Goal: Task Accomplishment & Management: Manage account settings

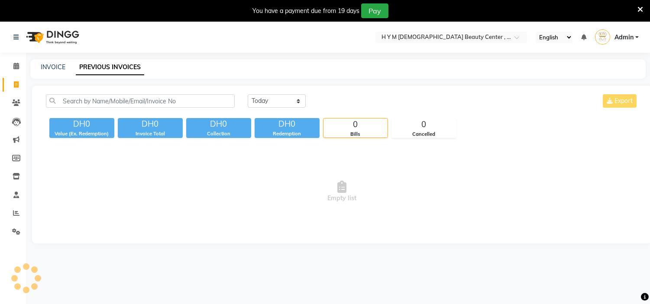
select select "en"
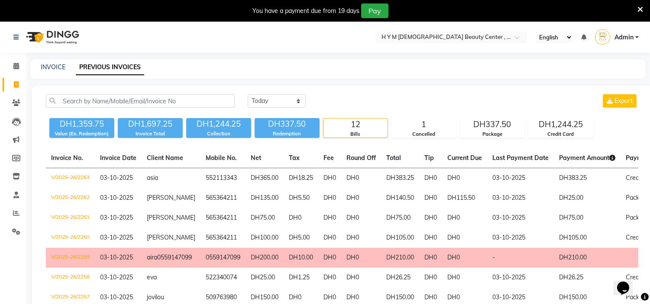
click at [642, 7] on icon at bounding box center [641, 10] width 6 height 8
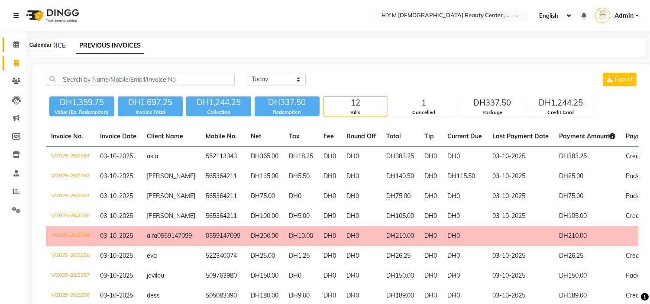
click at [10, 40] on span at bounding box center [16, 45] width 15 height 10
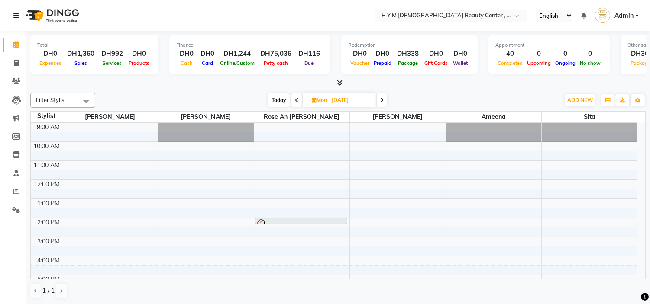
click at [297, 101] on icon at bounding box center [296, 100] width 3 height 5
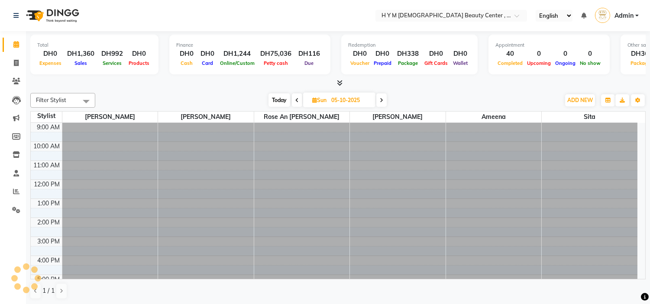
scroll to position [111, 0]
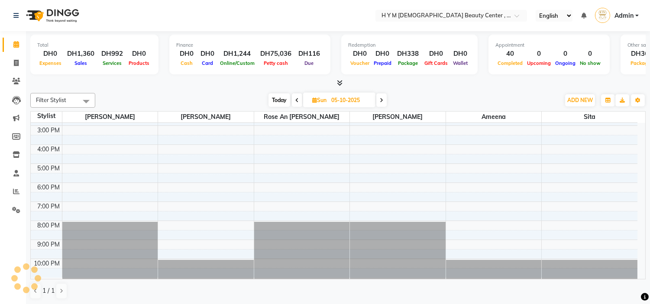
click at [382, 103] on span at bounding box center [381, 100] width 10 height 13
click at [382, 103] on span at bounding box center [382, 100] width 10 height 13
click at [382, 104] on span at bounding box center [381, 100] width 10 height 13
click at [297, 103] on span at bounding box center [296, 100] width 10 height 13
click at [297, 103] on span at bounding box center [297, 100] width 10 height 13
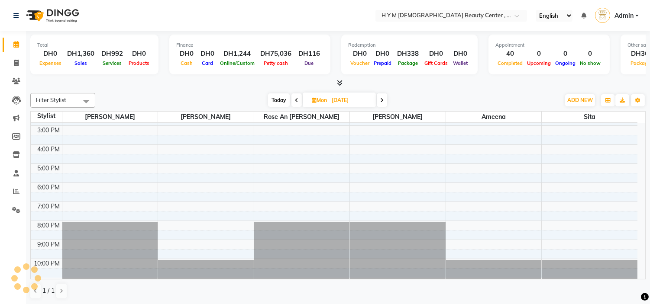
click at [297, 102] on icon at bounding box center [296, 100] width 3 height 5
click at [297, 102] on icon at bounding box center [297, 100] width 3 height 5
type input "03-10-2025"
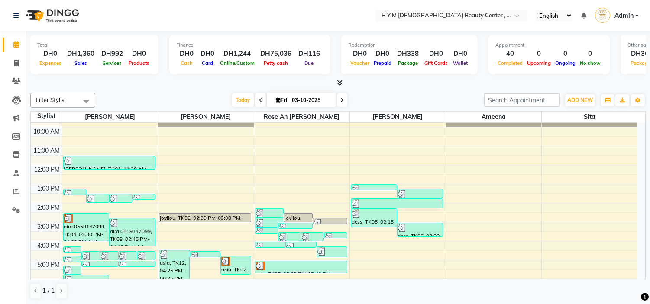
scroll to position [63, 0]
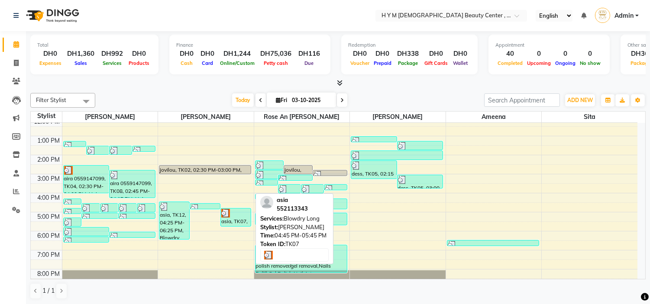
click at [236, 215] on div at bounding box center [235, 213] width 29 height 9
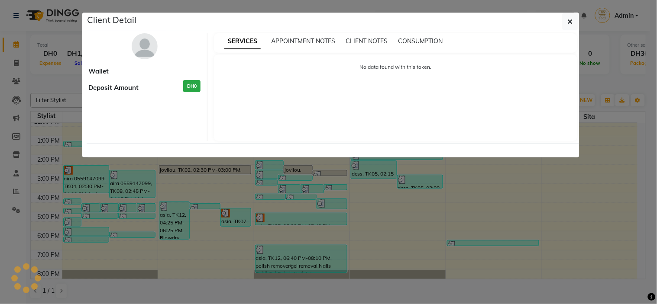
select select "3"
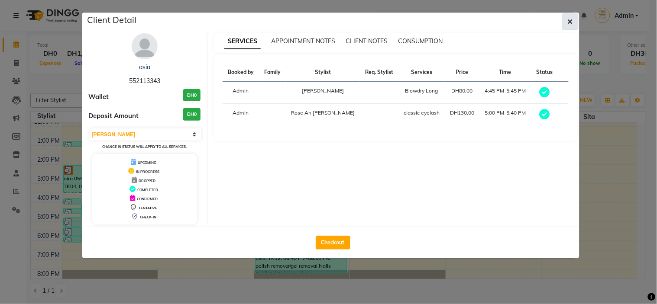
click at [574, 19] on button "button" at bounding box center [570, 21] width 16 height 16
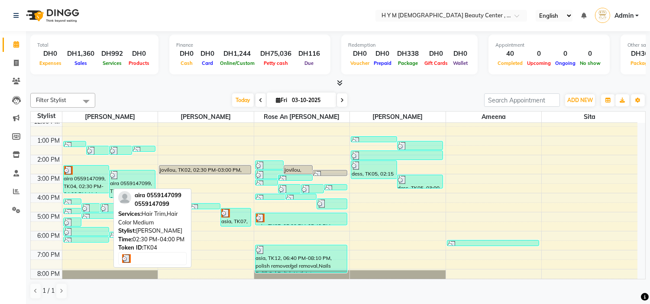
click at [81, 174] on div "aira 0559147099, TK04, 02:30 PM-04:00 PM, Hair Trim,Hair Color Medium" at bounding box center [86, 179] width 45 height 27
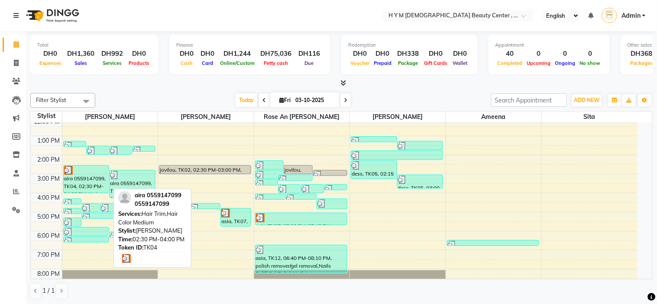
select select "3"
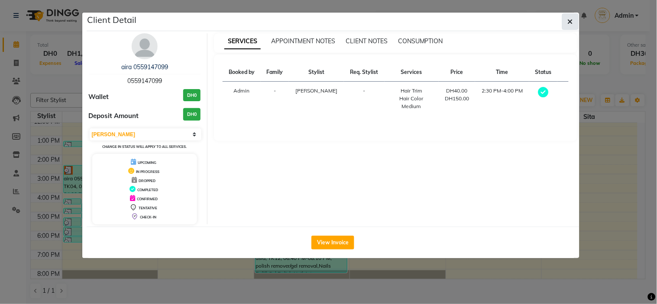
click at [573, 23] on button "button" at bounding box center [570, 21] width 16 height 16
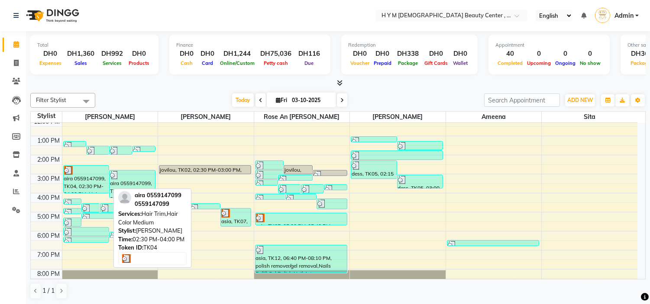
click at [78, 181] on div "aira 0559147099, TK04, 02:30 PM-04:00 PM, Hair Trim,Hair Color Medium" at bounding box center [86, 179] width 45 height 27
select select "3"
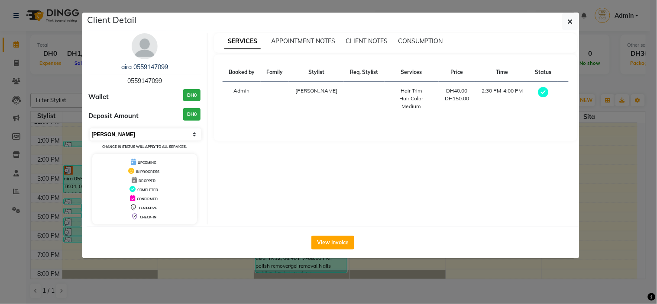
click at [144, 131] on select "Select MARK DONE UPCOMING" at bounding box center [146, 135] width 112 height 12
click at [90, 129] on select "Select MARK DONE UPCOMING" at bounding box center [146, 135] width 112 height 12
click at [567, 19] on button "button" at bounding box center [570, 21] width 16 height 16
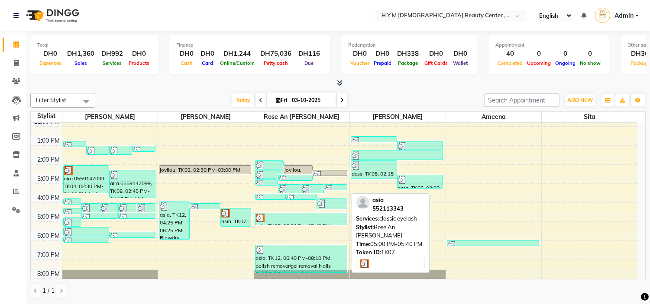
click at [288, 219] on div at bounding box center [301, 218] width 91 height 9
select select "3"
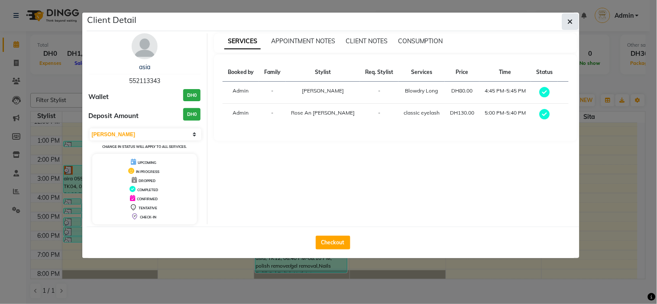
click at [577, 16] on button "button" at bounding box center [570, 21] width 16 height 16
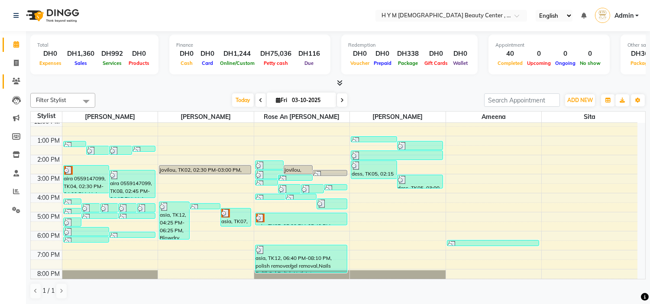
drag, startPoint x: 75, startPoint y: 63, endPoint x: 14, endPoint y: 81, distance: 63.6
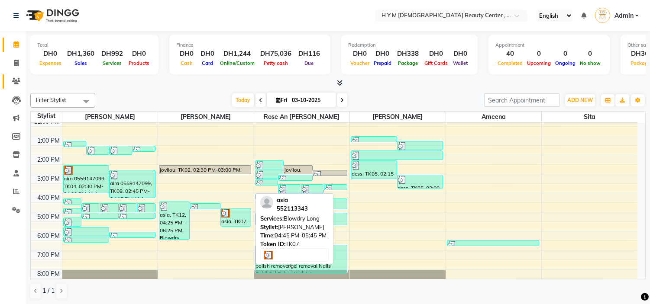
click at [227, 219] on div "asia, TK07, 04:45 PM-05:45 PM, Blowdry Long" at bounding box center [236, 218] width 30 height 18
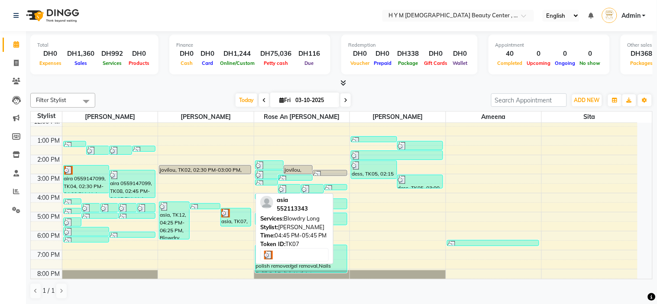
select select "3"
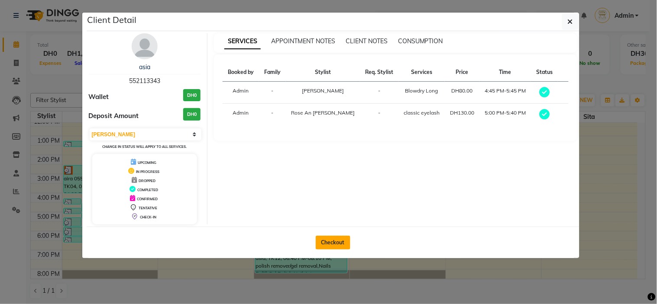
click at [331, 239] on button "Checkout" at bounding box center [333, 243] width 35 height 14
select select "service"
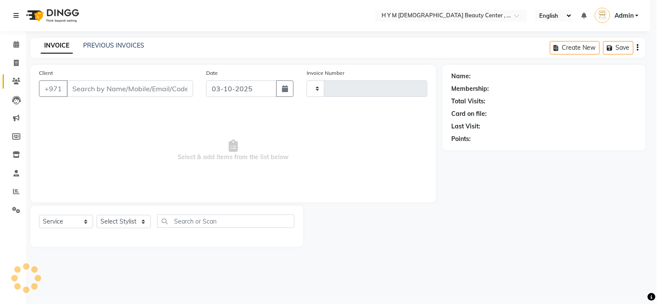
type input "2264"
select select "7248"
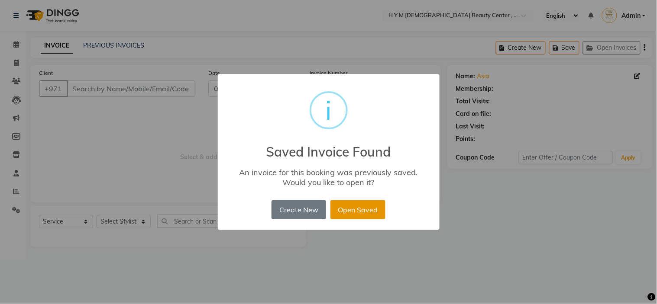
click at [344, 205] on button "Open Saved" at bounding box center [357, 210] width 55 height 19
type input "552113343"
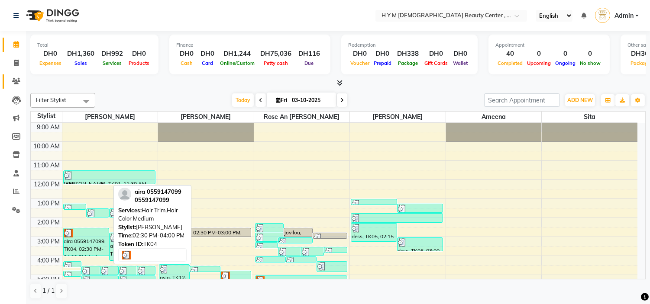
click at [71, 242] on div "aira 0559147099, TK04, 02:30 PM-04:00 PM, Hair Trim,Hair Color Medium" at bounding box center [86, 242] width 45 height 27
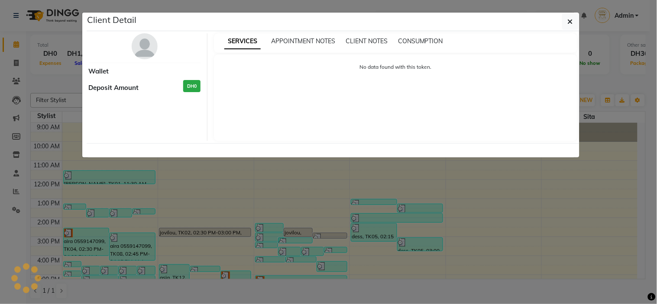
select select "3"
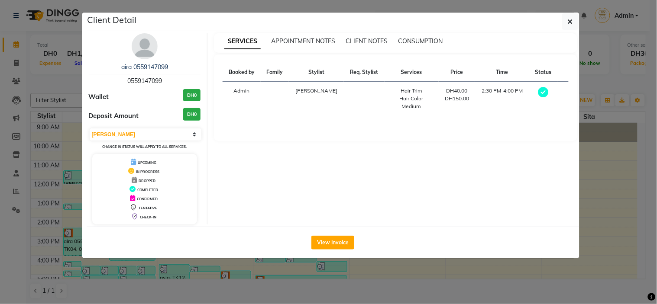
click at [124, 126] on div "aira 0559147099 0559147099 Wallet DH0 Deposit Amount DH0 Select MARK DONE UPCOM…" at bounding box center [145, 128] width 126 height 191
click at [119, 130] on select "Select MARK DONE UPCOMING" at bounding box center [146, 135] width 112 height 12
click at [90, 129] on select "Select MARK DONE UPCOMING" at bounding box center [146, 135] width 112 height 12
click at [578, 19] on button "button" at bounding box center [570, 21] width 16 height 16
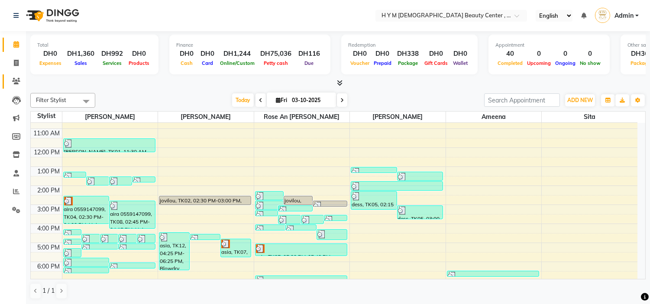
scroll to position [96, 0]
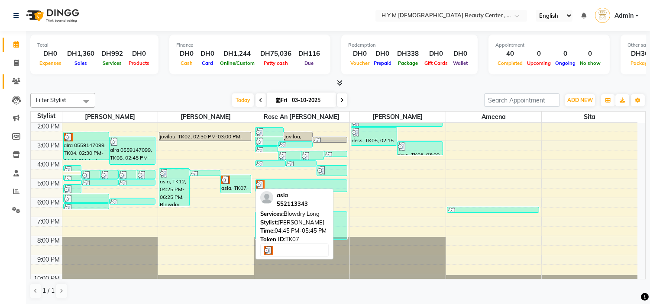
click at [235, 185] on div "asia, TK07, 04:45 PM-05:45 PM, Blowdry Long" at bounding box center [236, 184] width 30 height 18
select select "3"
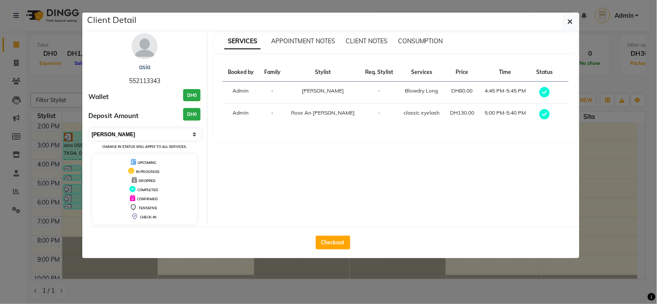
click at [153, 134] on select "Select MARK DONE UPCOMING" at bounding box center [146, 135] width 112 height 12
click at [90, 129] on select "Select MARK DONE UPCOMING" at bounding box center [146, 135] width 112 height 12
drag, startPoint x: 337, startPoint y: 243, endPoint x: 353, endPoint y: 234, distance: 18.1
click at [336, 243] on button "Checkout" at bounding box center [333, 243] width 35 height 14
select select "service"
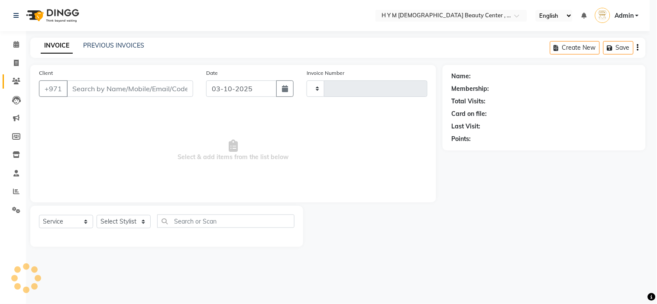
type input "2264"
select select "7248"
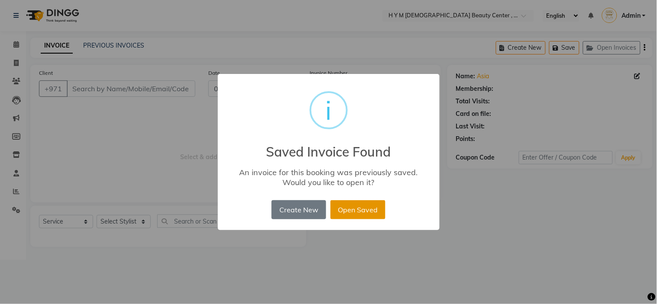
click at [355, 209] on button "Open Saved" at bounding box center [357, 210] width 55 height 19
type input "552113343"
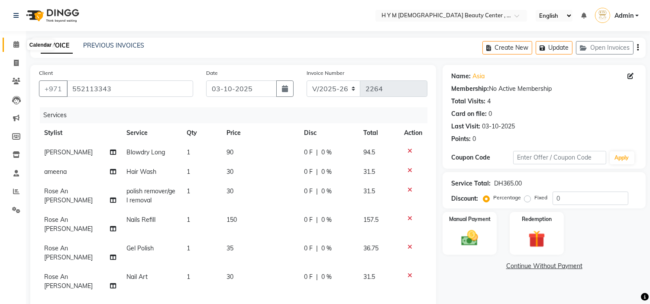
click at [18, 46] on icon at bounding box center [16, 44] width 6 height 6
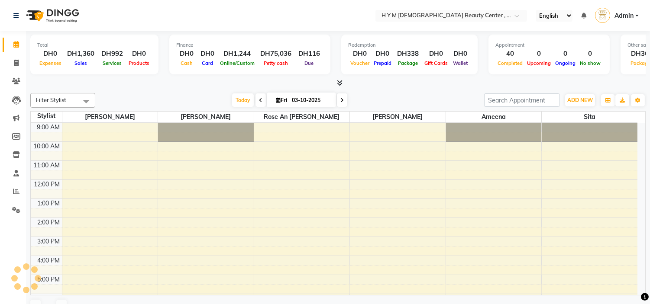
scroll to position [95, 0]
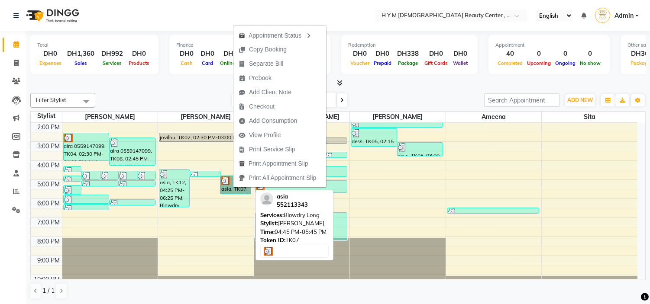
click at [232, 189] on link "asia, TK07, 04:45 PM-05:45 PM, Blowdry Long" at bounding box center [235, 185] width 31 height 19
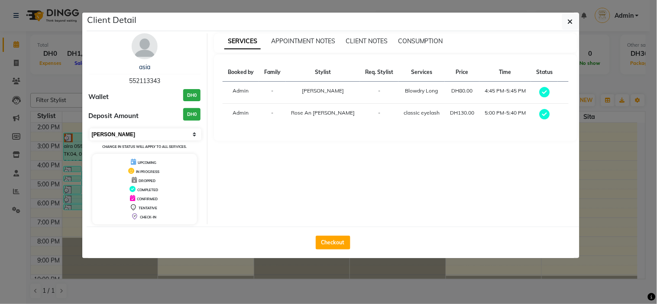
click at [148, 132] on select "Select MARK DONE UPCOMING" at bounding box center [146, 135] width 112 height 12
click at [90, 129] on select "Select MARK DONE UPCOMING" at bounding box center [146, 135] width 112 height 12
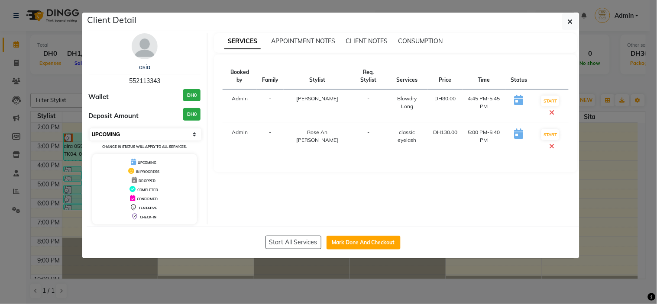
click at [150, 133] on select "Select IN SERVICE CONFIRMED TENTATIVE CHECK IN MARK DONE DROPPED UPCOMING" at bounding box center [146, 135] width 112 height 12
select select "2"
click at [90, 129] on select "Select IN SERVICE CONFIRMED TENTATIVE CHECK IN MARK DONE DROPPED UPCOMING" at bounding box center [146, 135] width 112 height 12
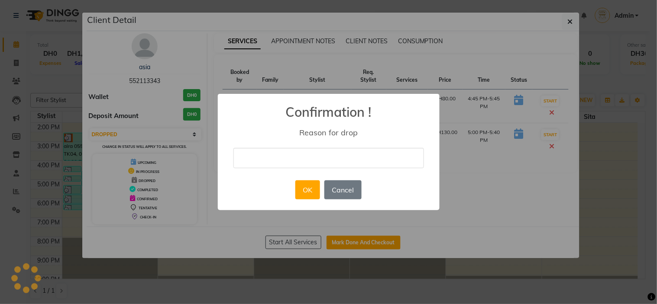
click at [324, 153] on input "text" at bounding box center [328, 158] width 191 height 20
type input "douboe entry"
click at [325, 178] on div "OK No Cancel" at bounding box center [328, 189] width 71 height 23
click at [301, 195] on button "OK" at bounding box center [307, 190] width 25 height 19
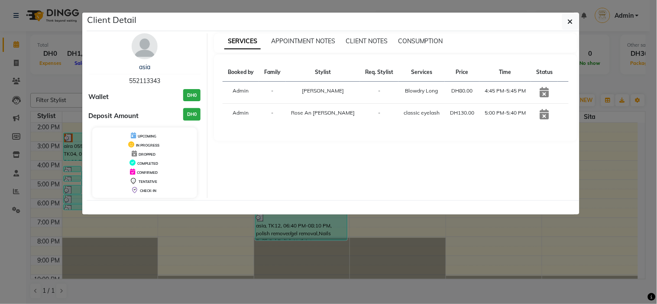
drag, startPoint x: 505, startPoint y: 251, endPoint x: 68, endPoint y: 27, distance: 491.0
click at [503, 237] on ngb-modal-window "Client Detail asia 552113343 Wallet DH0 Deposit Amount DH0 UPCOMING IN PROGRESS…" at bounding box center [328, 152] width 657 height 304
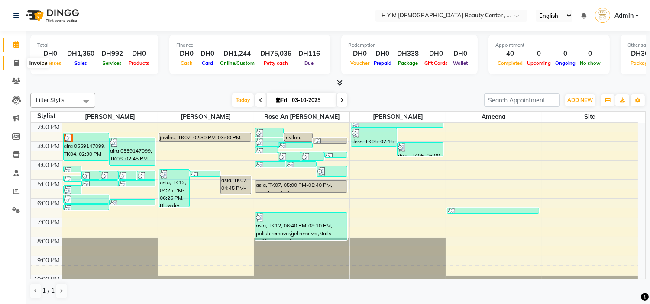
click at [14, 62] on icon at bounding box center [16, 63] width 5 height 6
select select "service"
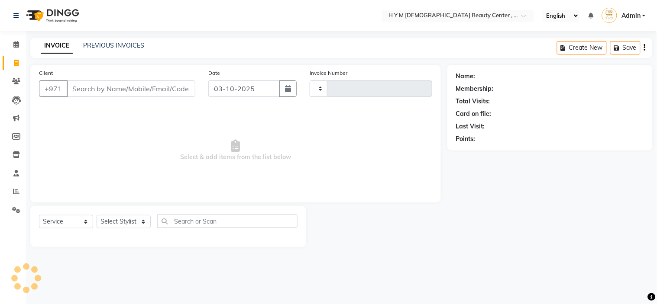
type input "2264"
select select "7248"
click at [20, 43] on span at bounding box center [16, 45] width 15 height 10
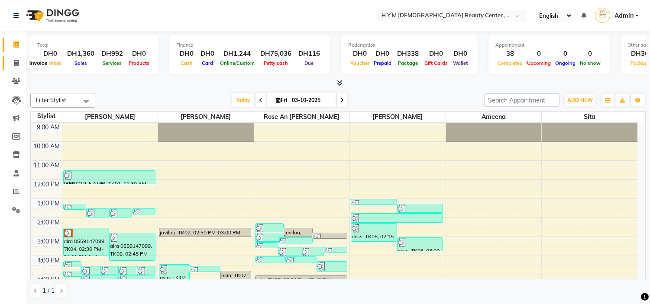
click at [15, 63] on icon at bounding box center [16, 63] width 5 height 6
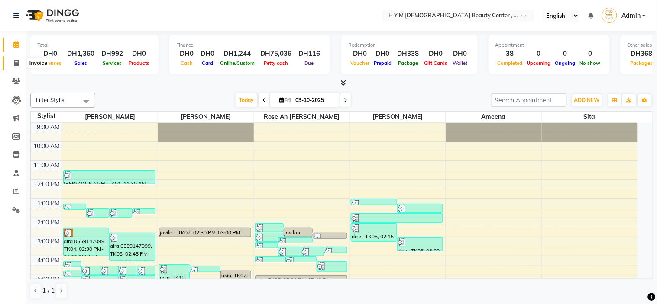
select select "7248"
select select "service"
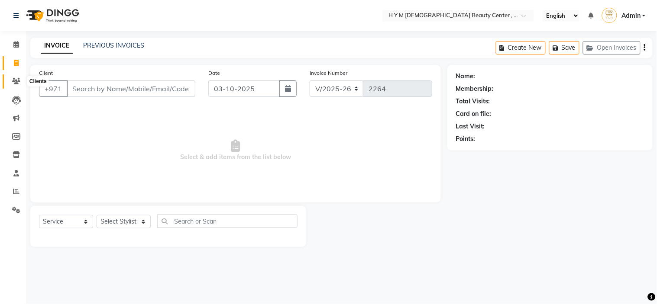
click at [16, 83] on icon at bounding box center [16, 81] width 8 height 6
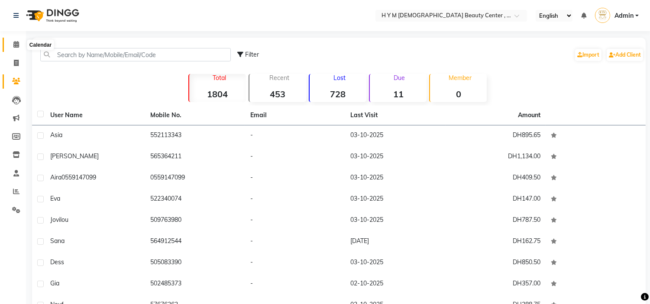
click at [15, 45] on icon at bounding box center [16, 44] width 6 height 6
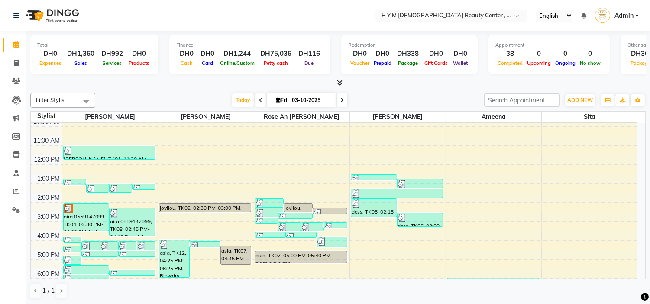
scroll to position [48, 0]
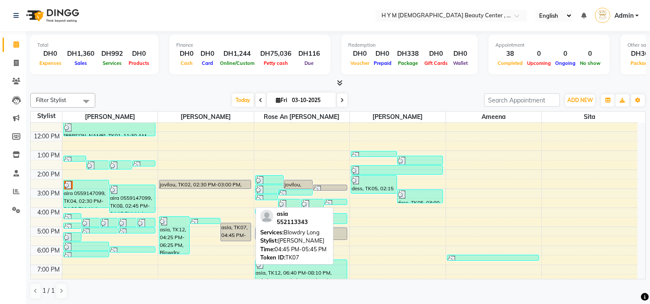
click at [241, 227] on div "asia, TK07, 04:45 PM-05:45 PM, Blowdry Long" at bounding box center [236, 232] width 30 height 18
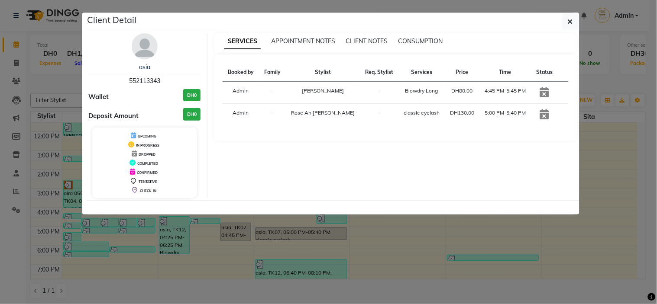
click at [624, 245] on ngb-modal-window "Client Detail asia 552113343 Wallet DH0 Deposit Amount DH0 UPCOMING IN PROGRESS…" at bounding box center [328, 152] width 657 height 304
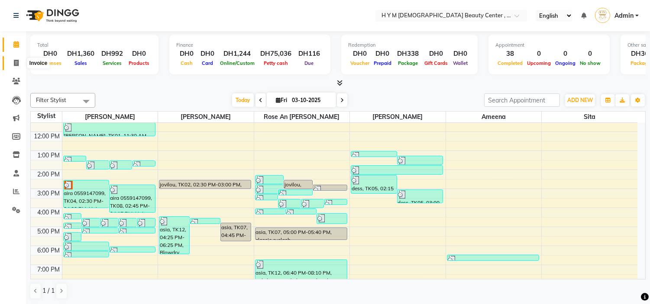
click at [11, 64] on span at bounding box center [16, 63] width 15 height 10
select select "service"
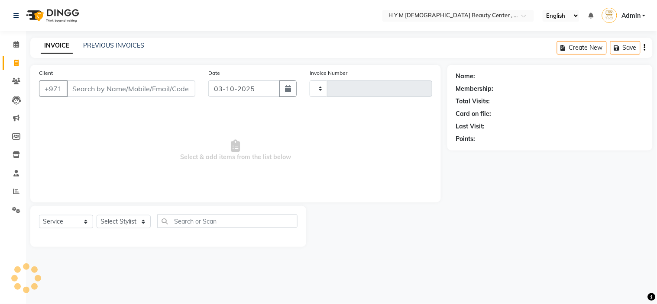
type input "2264"
select select "7248"
click at [111, 44] on link "PREVIOUS INVOICES" at bounding box center [113, 46] width 61 height 8
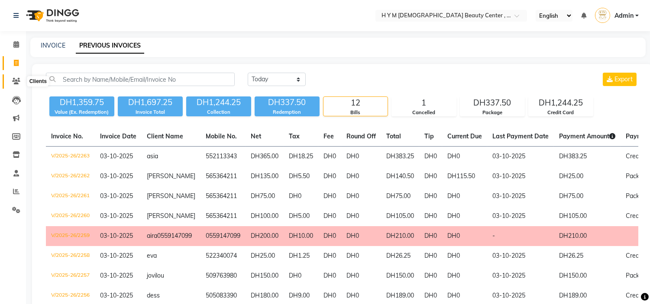
click at [9, 80] on span at bounding box center [16, 82] width 15 height 10
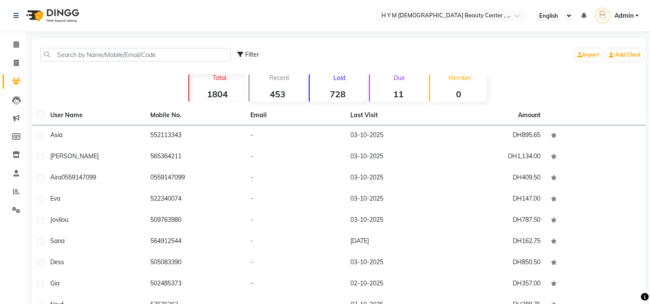
click at [114, 45] on div "Filter Import Add Client" at bounding box center [339, 54] width 610 height 27
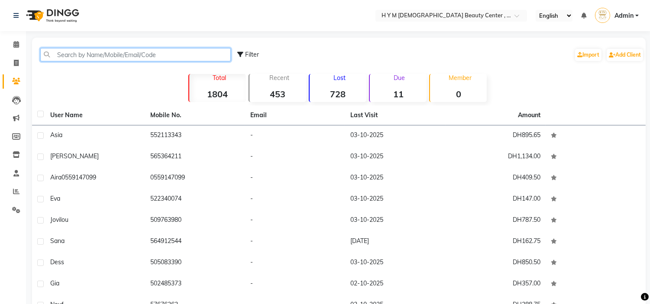
click at [111, 50] on input "text" at bounding box center [135, 54] width 191 height 13
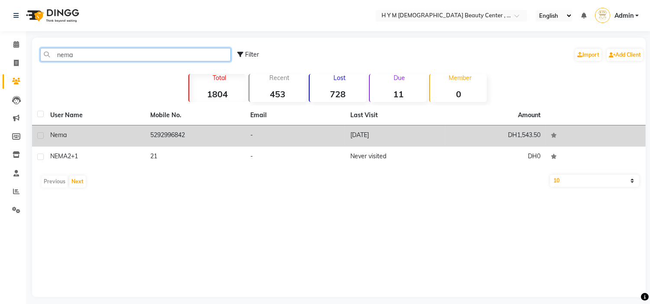
type input "nema"
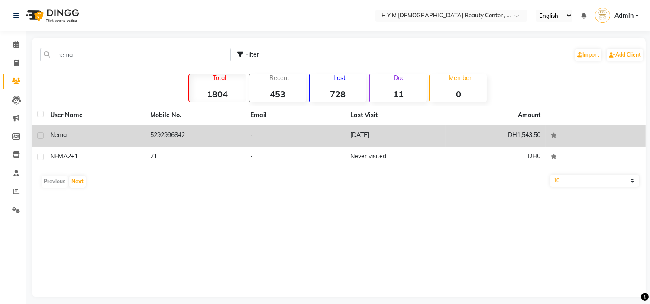
click at [213, 130] on td "5292996842" at bounding box center [195, 136] width 100 height 21
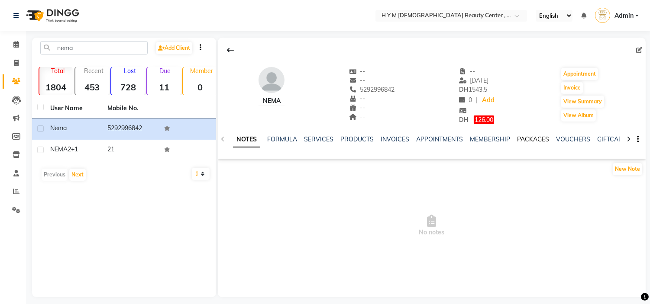
click at [529, 139] on link "PACKAGES" at bounding box center [533, 140] width 32 height 8
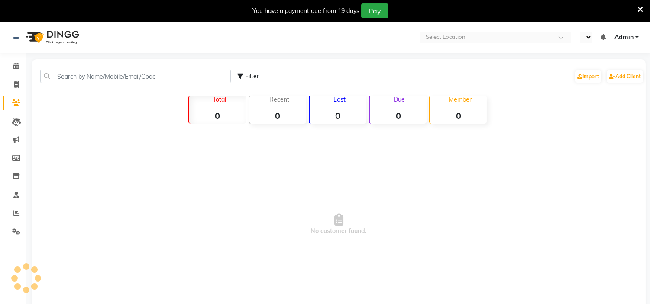
select select "en"
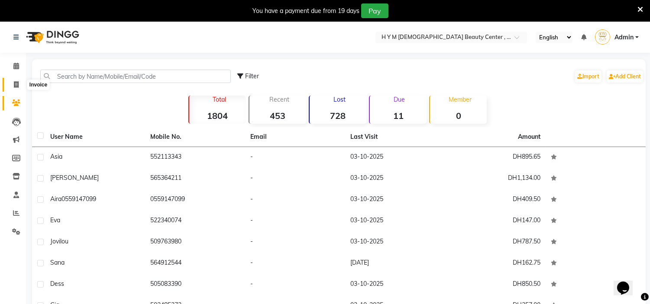
click at [10, 81] on span at bounding box center [16, 85] width 15 height 10
select select "service"
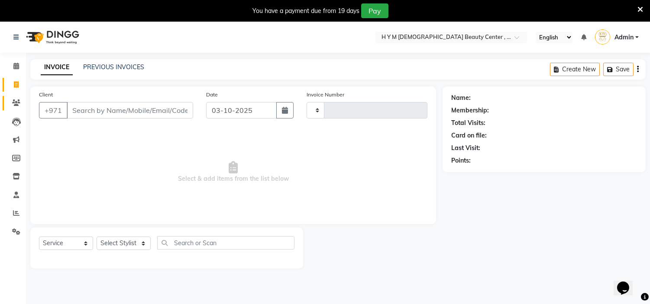
scroll to position [22, 0]
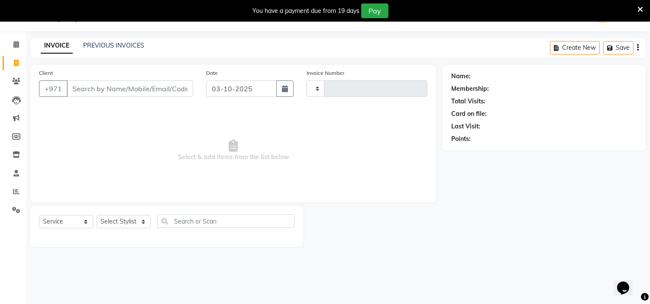
type input "2264"
select select "7248"
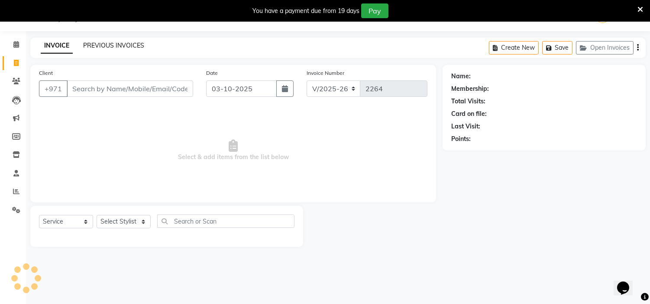
click at [133, 46] on link "PREVIOUS INVOICES" at bounding box center [113, 46] width 61 height 8
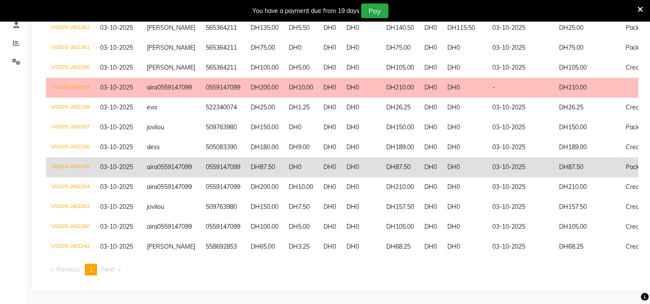
scroll to position [210, 0]
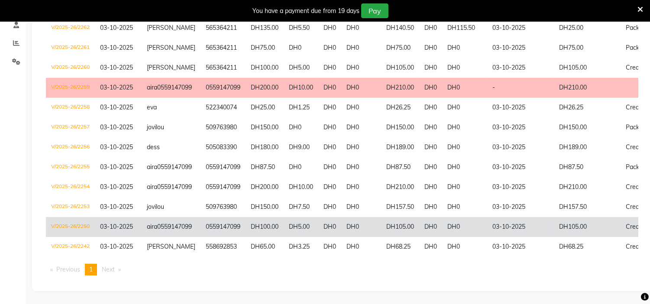
click at [246, 217] on td "DH100.00" at bounding box center [265, 227] width 38 height 20
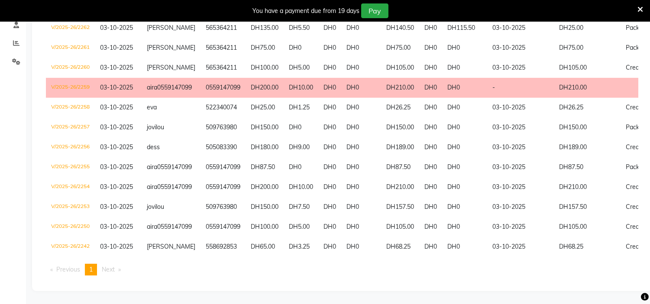
click at [382, 78] on td "DH210.00" at bounding box center [400, 88] width 38 height 20
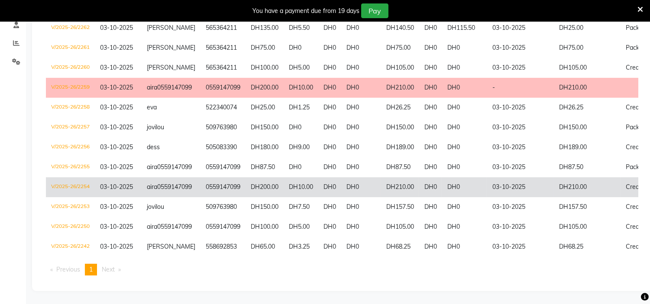
click at [487, 178] on td "03-10-2025" at bounding box center [520, 188] width 67 height 20
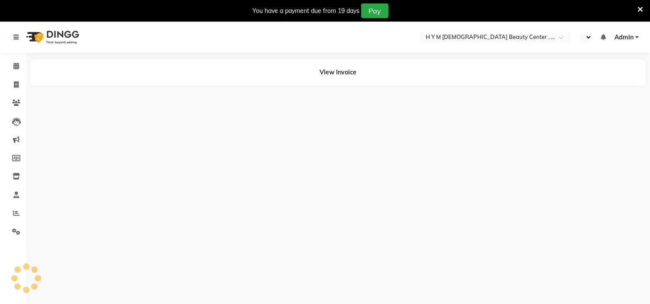
select select "en"
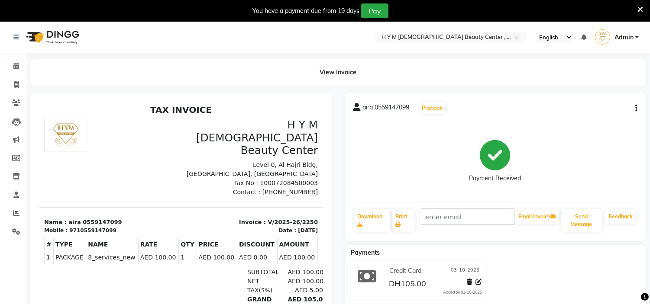
click at [398, 107] on span "aira 0559147099" at bounding box center [386, 109] width 47 height 12
copy span "0559147099"
click at [15, 85] on icon at bounding box center [16, 84] width 5 height 6
select select "service"
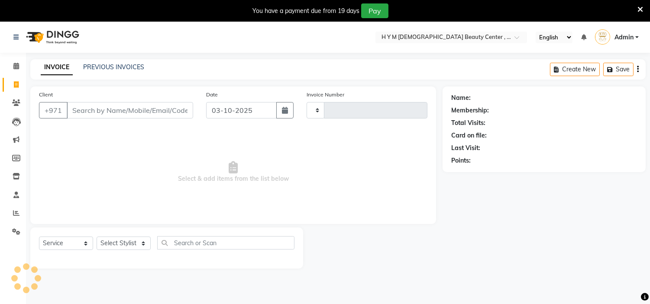
scroll to position [22, 0]
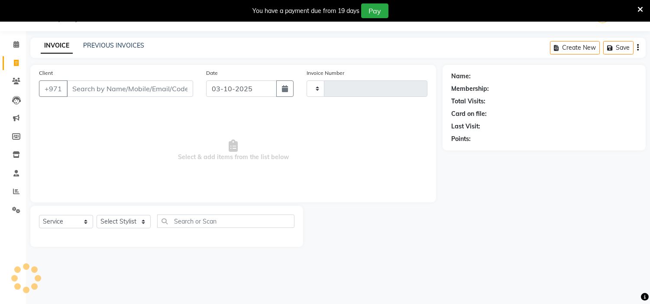
type input "2264"
select select "7248"
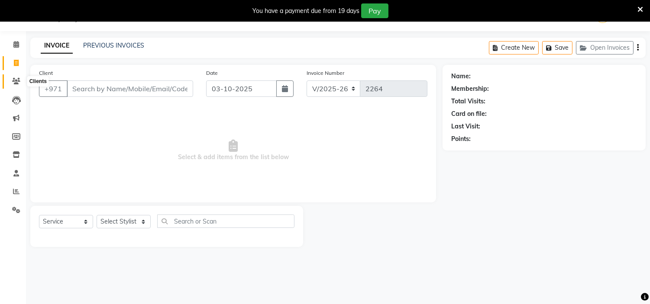
click at [16, 83] on icon at bounding box center [16, 81] width 8 height 6
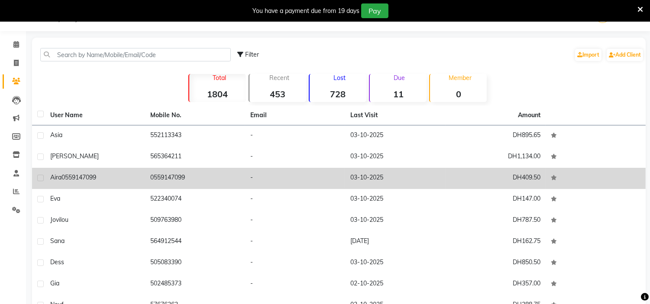
click at [96, 175] on span "0559147099" at bounding box center [79, 178] width 35 height 8
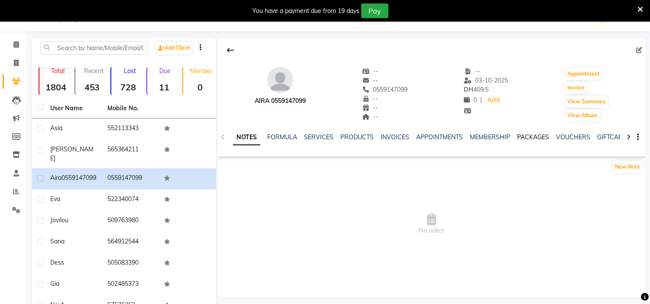
click at [533, 136] on link "PACKAGES" at bounding box center [533, 137] width 32 height 8
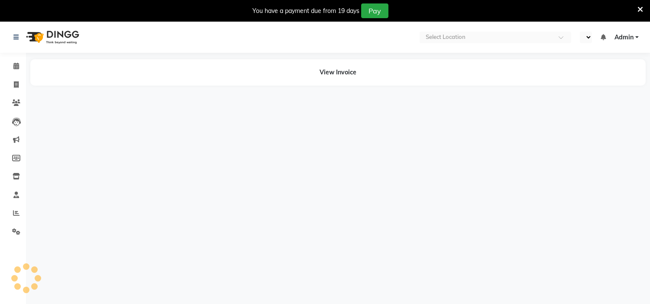
select select "en"
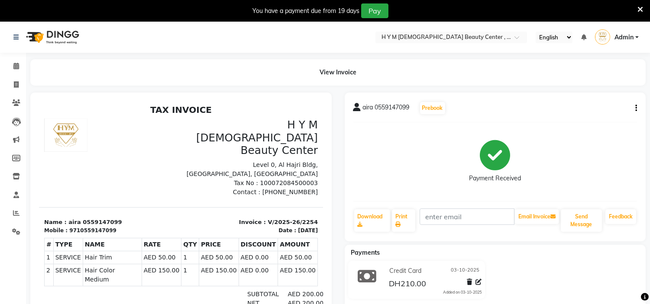
scroll to position [6, 0]
